Goal: Information Seeking & Learning: Learn about a topic

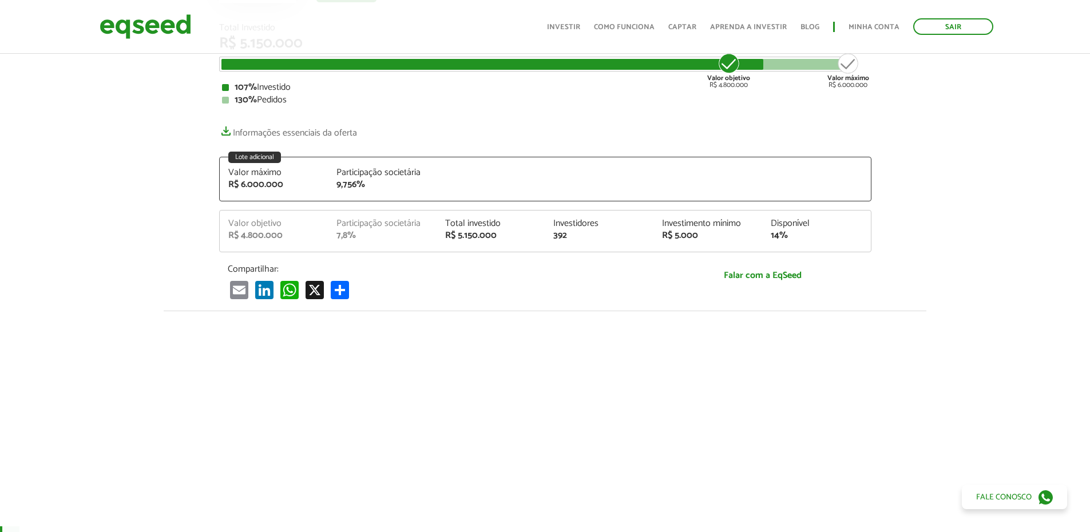
scroll to position [4685, 0]
